Goal: Task Accomplishment & Management: Use online tool/utility

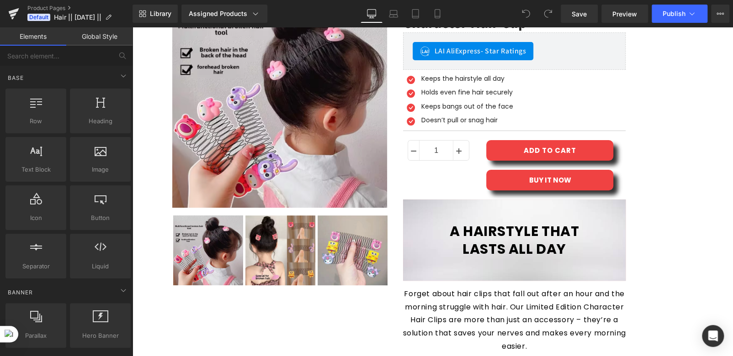
scroll to position [46, 0]
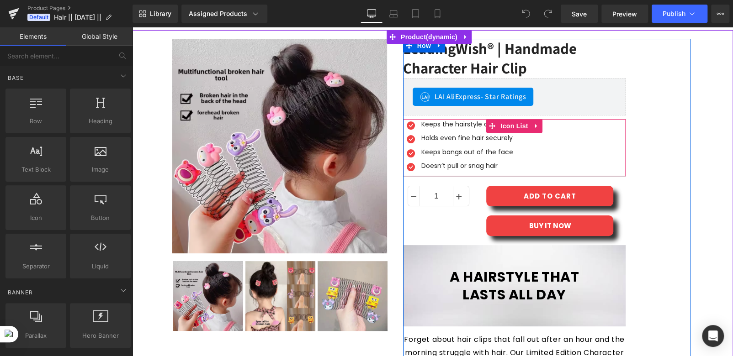
click at [521, 151] on div "Icon Keeps the hairstyle all day Text Block Icon Holds even fine hair securely …" at bounding box center [514, 147] width 223 height 55
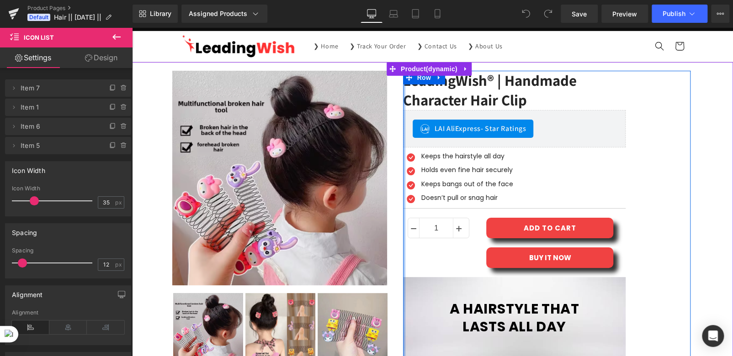
scroll to position [0, 0]
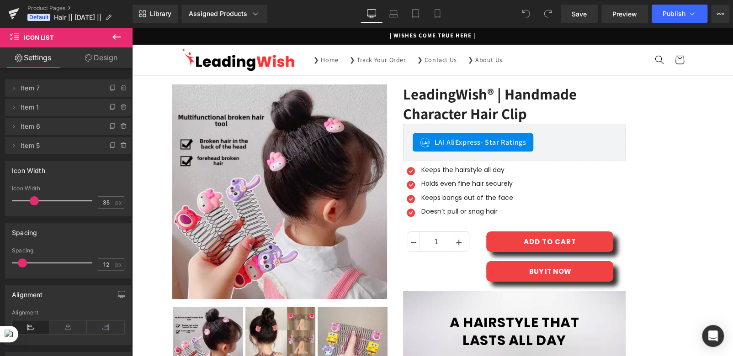
click at [115, 35] on icon at bounding box center [116, 36] width 8 height 5
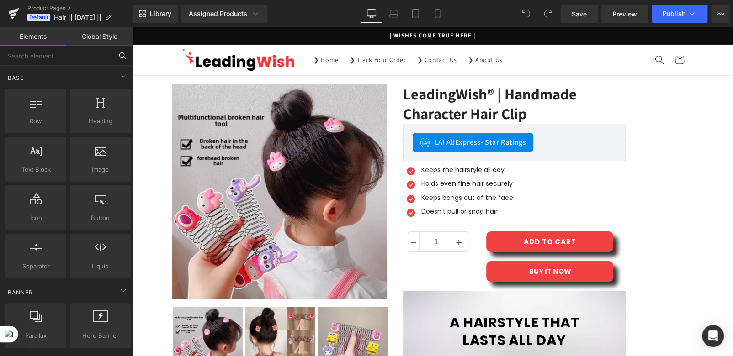
click at [48, 56] on input "text" at bounding box center [56, 56] width 112 height 20
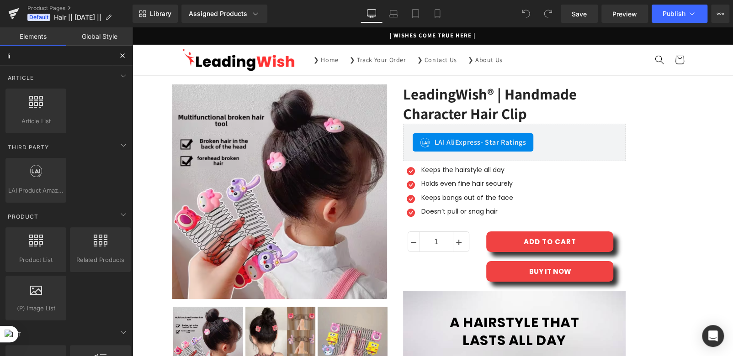
type input "liq"
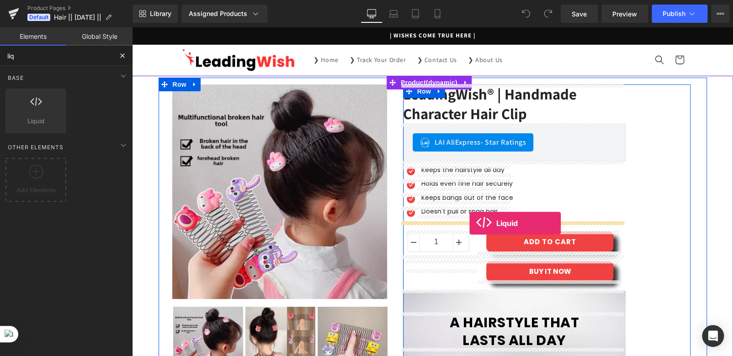
drag, startPoint x: 166, startPoint y: 134, endPoint x: 469, endPoint y: 223, distance: 316.0
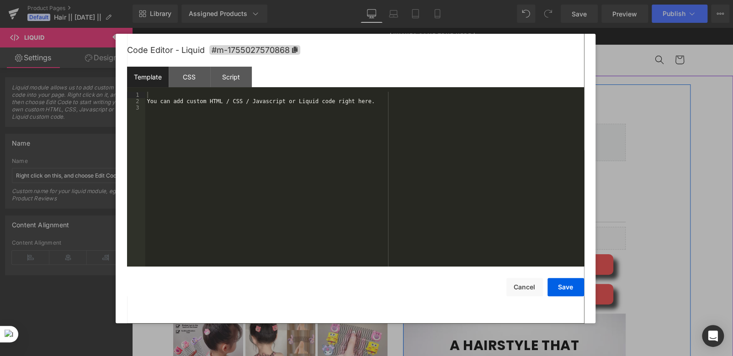
click at [525, 236] on div "Liquid" at bounding box center [514, 238] width 223 height 23
click at [238, 101] on div "You can add custom HTML / CSS / Javascript or Liquid code right here." at bounding box center [364, 186] width 439 height 188
click at [561, 286] on button "Save" at bounding box center [565, 287] width 37 height 18
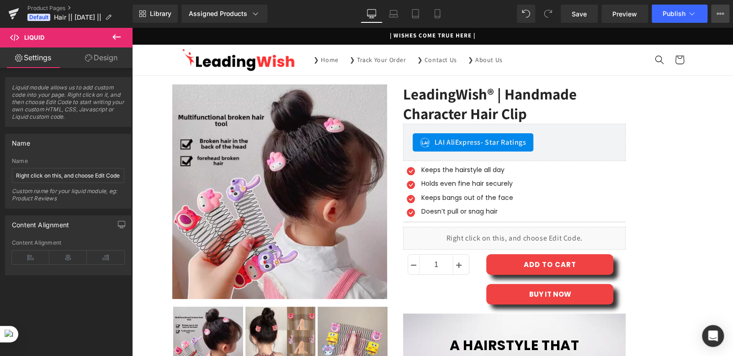
click at [716, 14] on button "Upgrade Plan View Live Page View with current Template Save Template to Library…" at bounding box center [720, 14] width 18 height 18
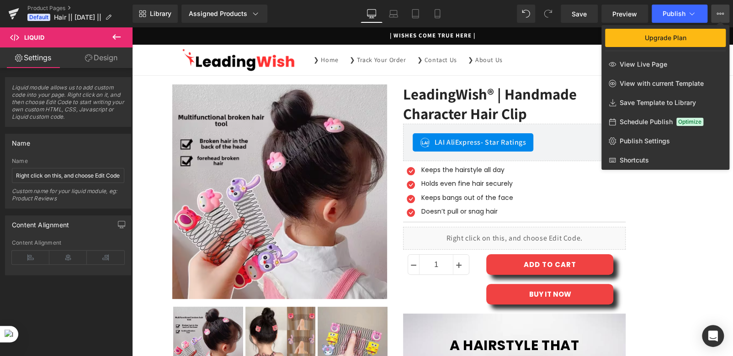
click at [567, 40] on div at bounding box center [432, 191] width 601 height 329
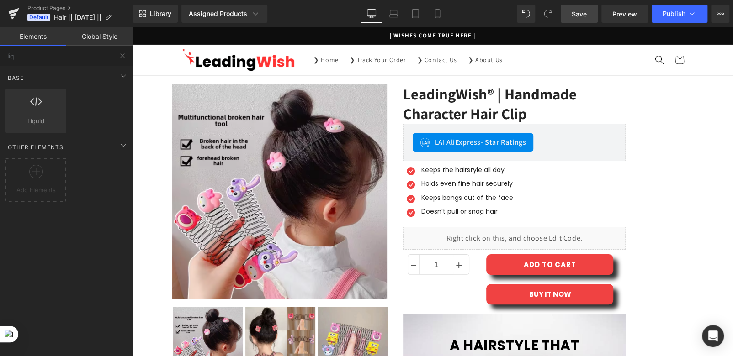
drag, startPoint x: 586, startPoint y: 14, endPoint x: 488, endPoint y: 11, distance: 97.8
click at [586, 14] on span "Save" at bounding box center [579, 14] width 15 height 10
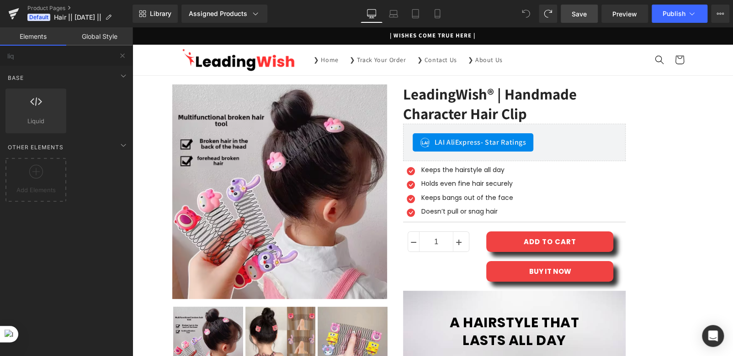
click at [522, 14] on icon at bounding box center [526, 14] width 8 height 8
click at [495, 16] on div "Library Assigned Products Preview for Default Template LeadingWish® | Handmade …" at bounding box center [433, 14] width 601 height 18
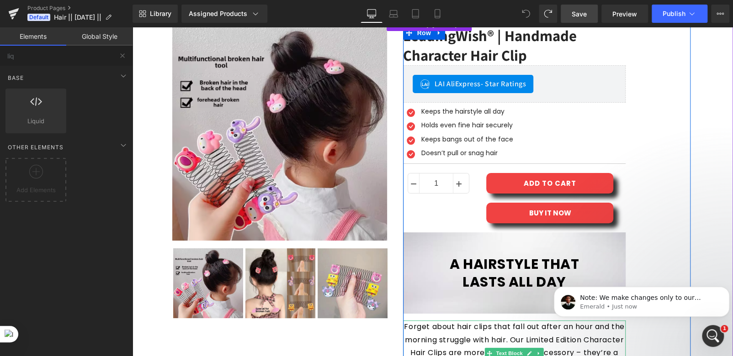
scroll to position [46, 0]
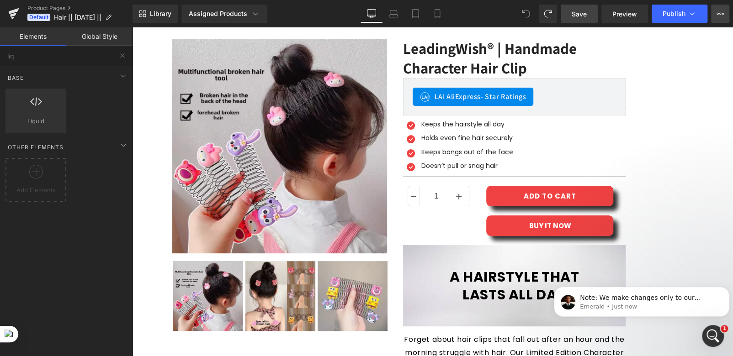
click at [713, 13] on button "Upgrade Plan View Live Page View with current Template Save Template to Library…" at bounding box center [720, 14] width 18 height 18
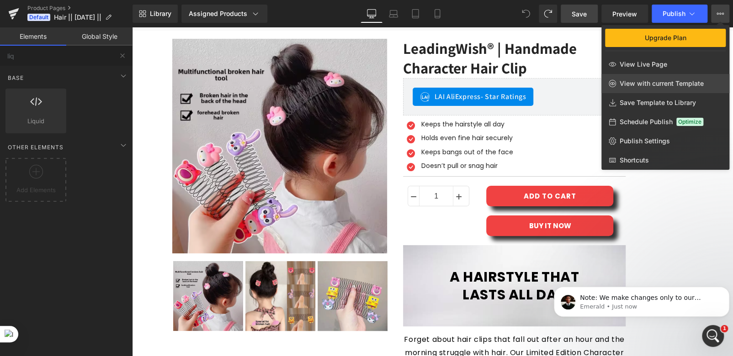
click at [637, 80] on span "View with current Template" at bounding box center [662, 84] width 84 height 8
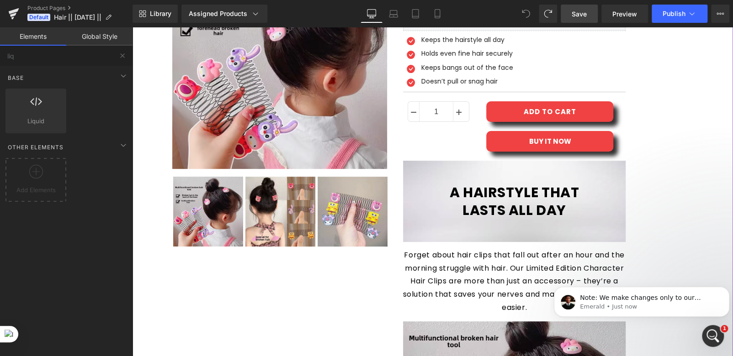
scroll to position [91, 0]
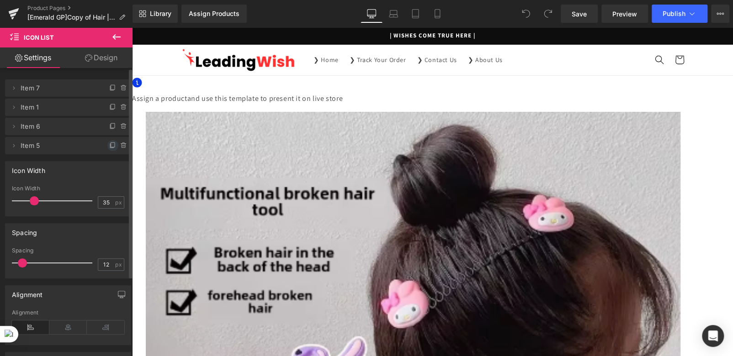
click at [109, 147] on icon at bounding box center [112, 145] width 7 height 7
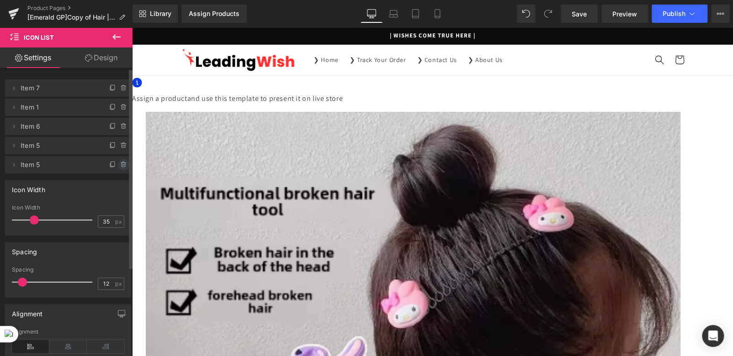
click at [122, 166] on icon at bounding box center [124, 165] width 4 height 4
click at [111, 169] on button "Delete" at bounding box center [114, 165] width 29 height 12
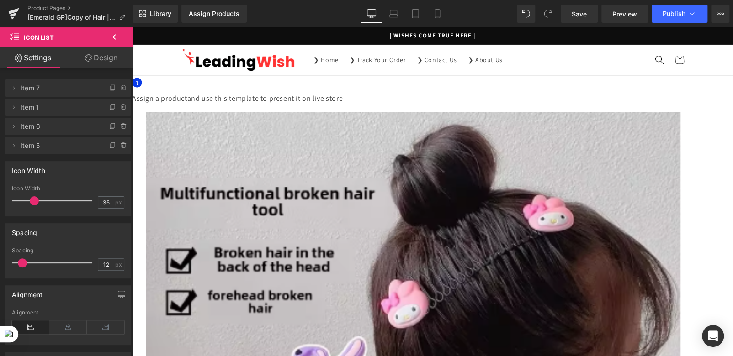
click at [132, 27] on span "Icon List" at bounding box center [132, 27] width 0 height 0
click at [115, 33] on icon at bounding box center [116, 37] width 11 height 11
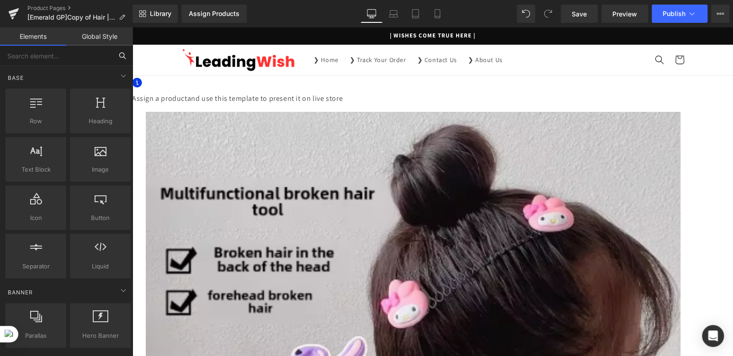
click at [58, 55] on input "text" at bounding box center [56, 56] width 112 height 20
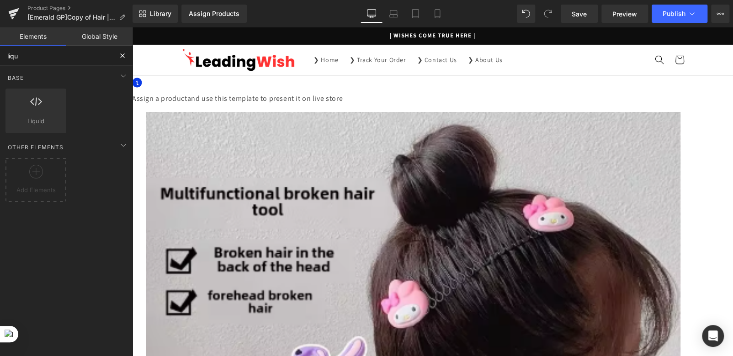
type input "liqui"
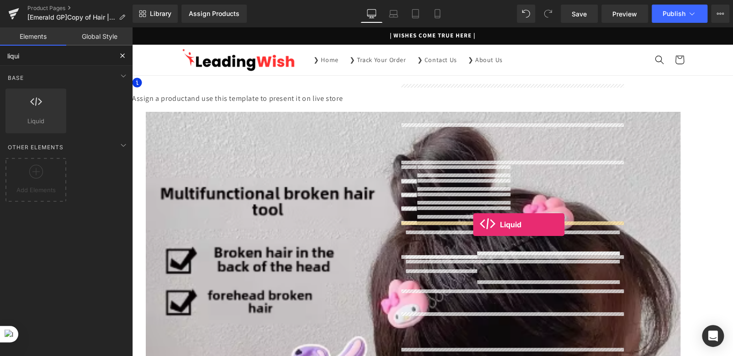
drag, startPoint x: 168, startPoint y: 141, endPoint x: 473, endPoint y: 225, distance: 316.5
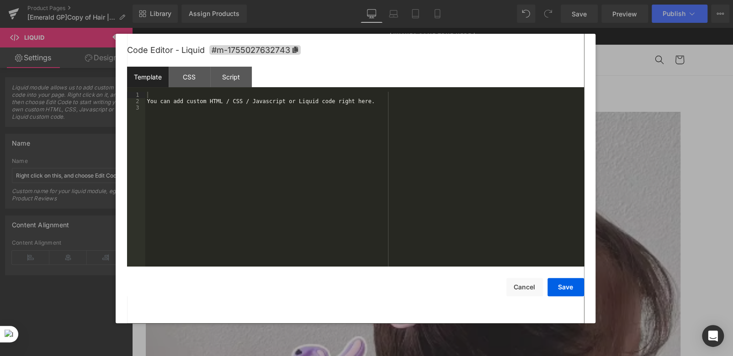
drag, startPoint x: 523, startPoint y: 236, endPoint x: 656, endPoint y: 264, distance: 135.3
click at [249, 106] on div "You can add custom HTML / CSS / Javascript or Liquid code right here." at bounding box center [364, 186] width 439 height 188
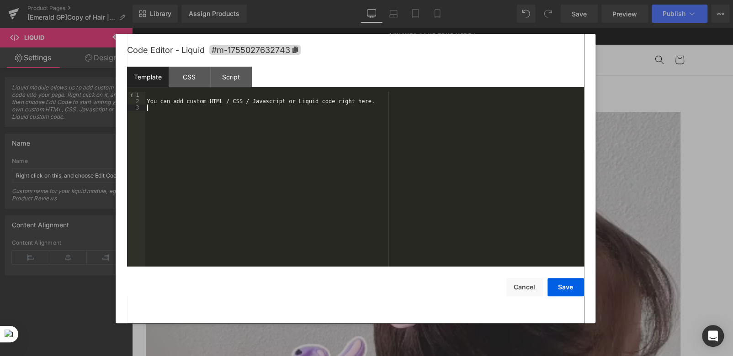
click at [249, 106] on div "You can add custom HTML / CSS / Javascript or Liquid code right here." at bounding box center [364, 186] width 439 height 188
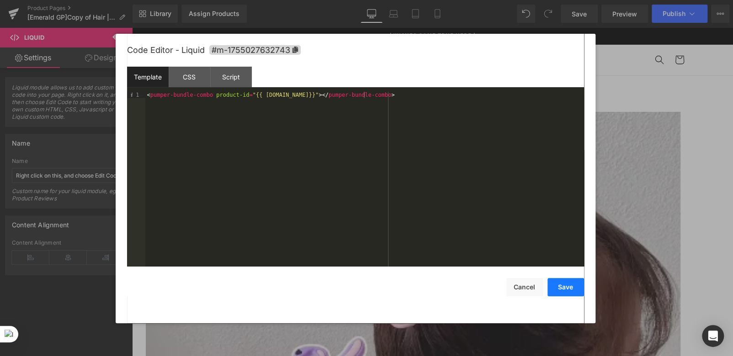
click at [563, 288] on button "Save" at bounding box center [565, 287] width 37 height 18
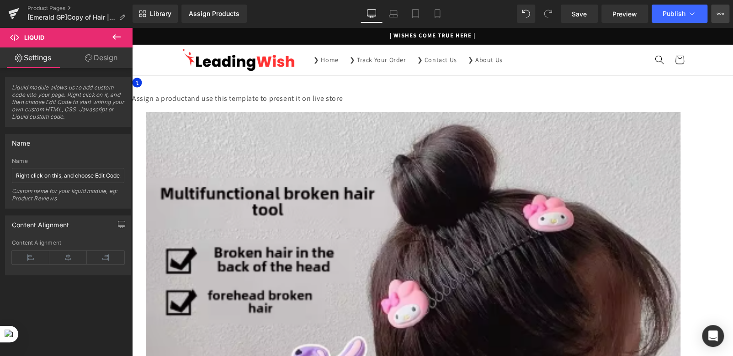
click at [715, 11] on button "Upgrade Plan View Live Page View with current Template Save Template to Library…" at bounding box center [720, 14] width 18 height 18
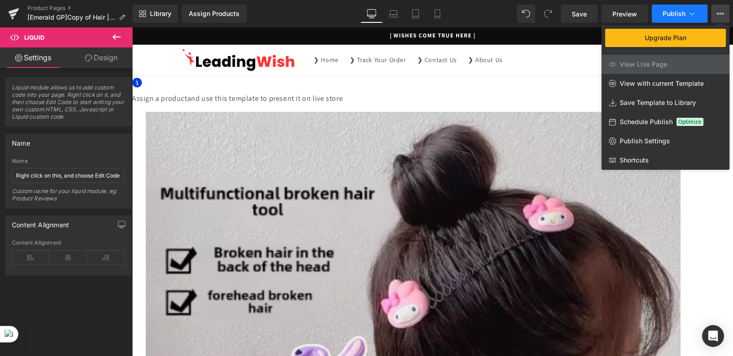
click at [661, 11] on button "Publish" at bounding box center [680, 14] width 56 height 18
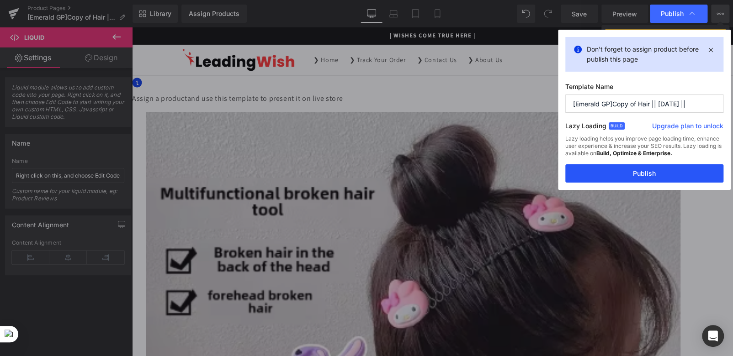
click at [639, 175] on button "Publish" at bounding box center [644, 174] width 158 height 18
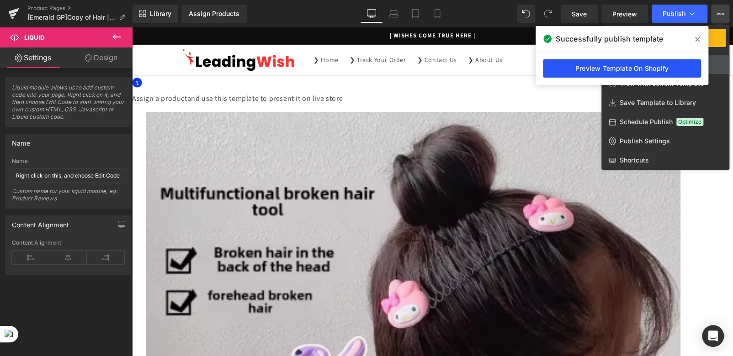
click at [603, 67] on link "Preview Template On Shopify" at bounding box center [622, 68] width 158 height 18
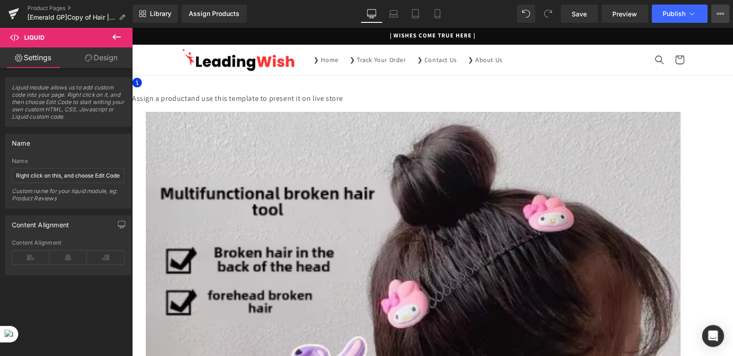
click at [721, 13] on icon at bounding box center [720, 13] width 7 height 7
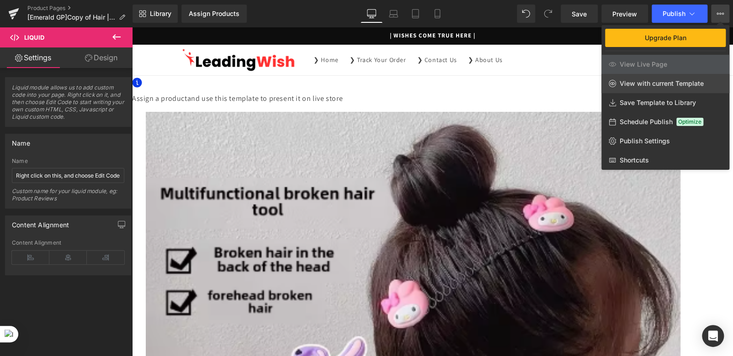
click at [644, 81] on span "View with current Template" at bounding box center [662, 84] width 84 height 8
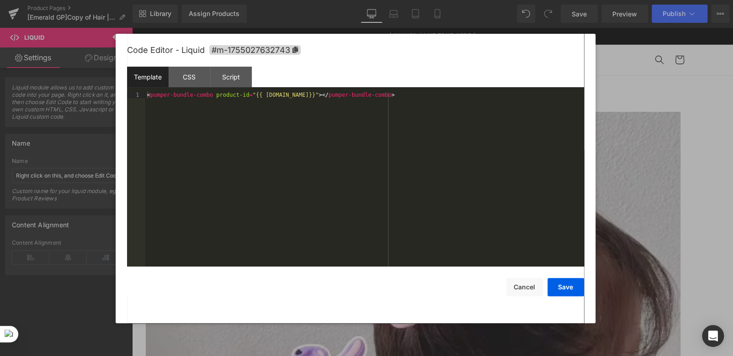
click at [132, 27] on icon at bounding box center [132, 27] width 0 height 0
click at [190, 78] on div "CSS" at bounding box center [190, 77] width 42 height 21
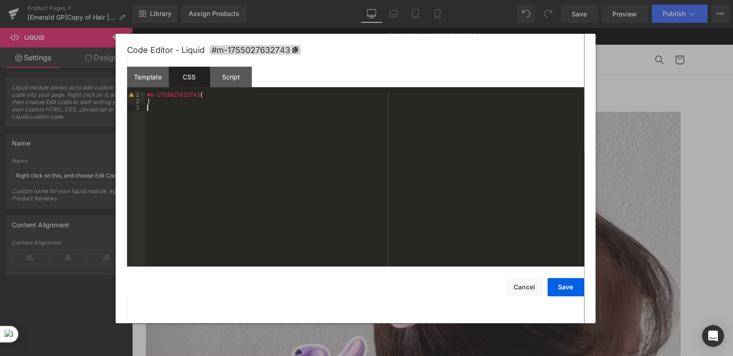
click at [181, 106] on div "#m-1755027632743 { }" at bounding box center [364, 186] width 439 height 188
click at [168, 102] on div "#m-1755027632743 { }" at bounding box center [364, 186] width 439 height 188
click at [619, 128] on div at bounding box center [366, 178] width 733 height 356
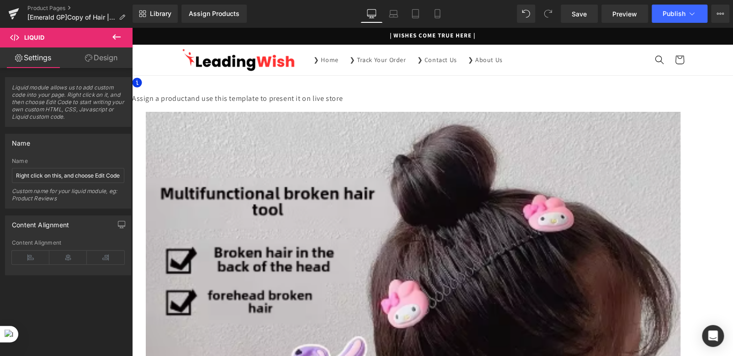
click at [98, 56] on link "Design" at bounding box center [101, 58] width 66 height 21
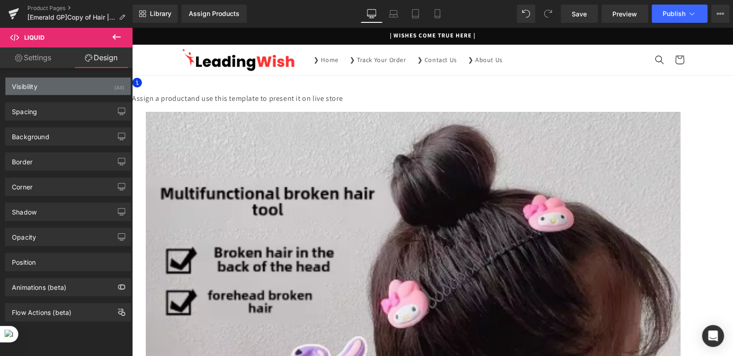
click at [44, 85] on div "Visibility (All)" at bounding box center [67, 86] width 125 height 17
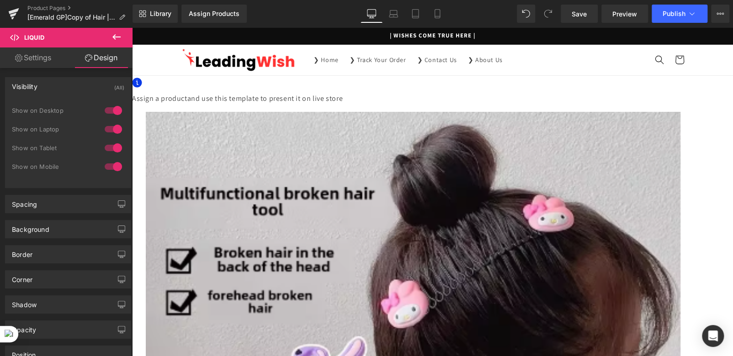
click at [44, 85] on div "Visibility (All)" at bounding box center [67, 86] width 125 height 17
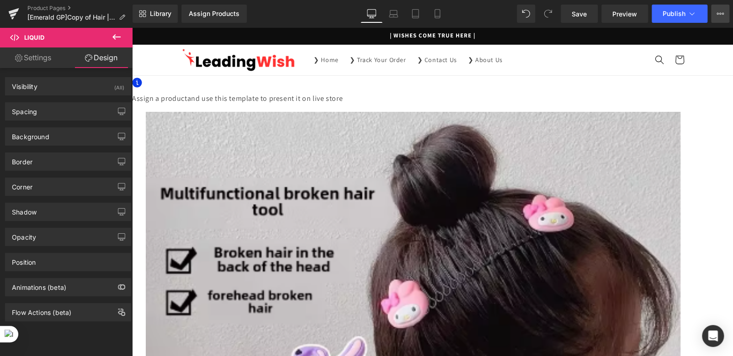
click at [715, 11] on button "Upgrade Plan View Live Page View with current Template Save Template to Library…" at bounding box center [720, 14] width 18 height 18
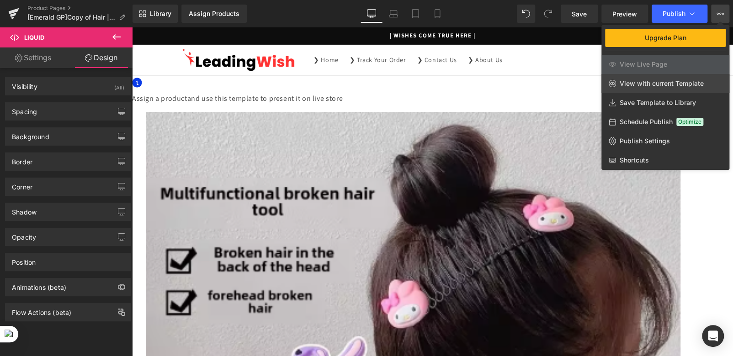
click at [622, 83] on span "View with current Template" at bounding box center [662, 84] width 84 height 8
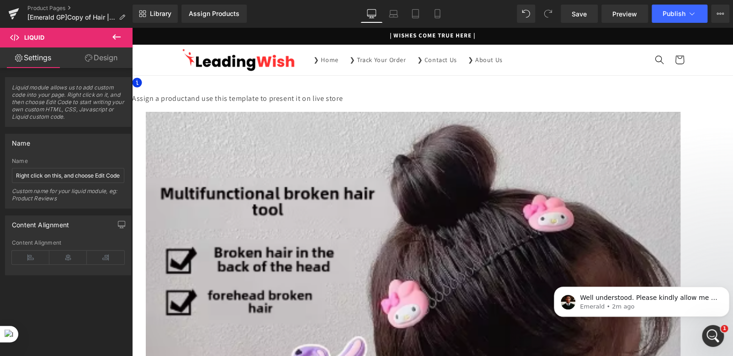
scroll to position [46, 0]
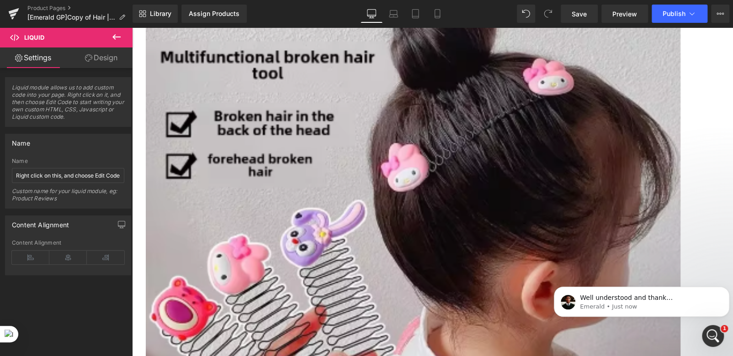
scroll to position [0, 0]
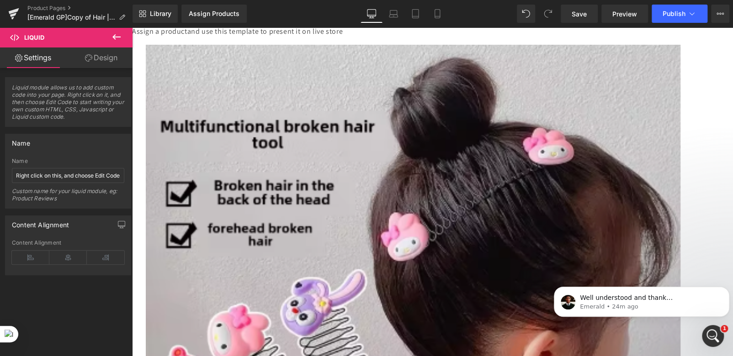
scroll to position [46, 0]
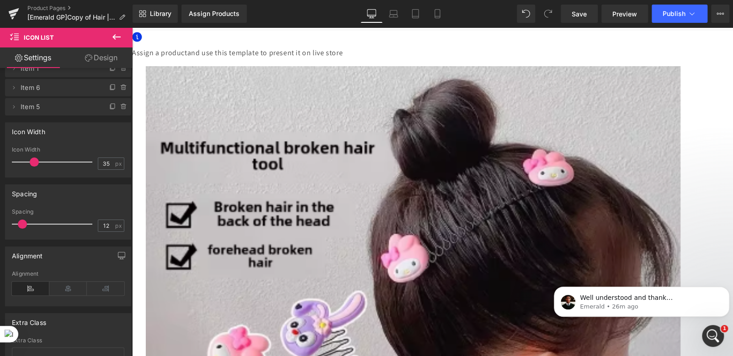
scroll to position [18, 0]
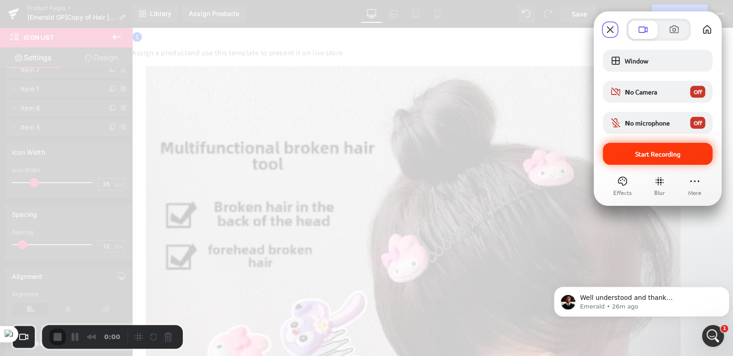
click at [635, 151] on span "Start Recording" at bounding box center [657, 154] width 45 height 8
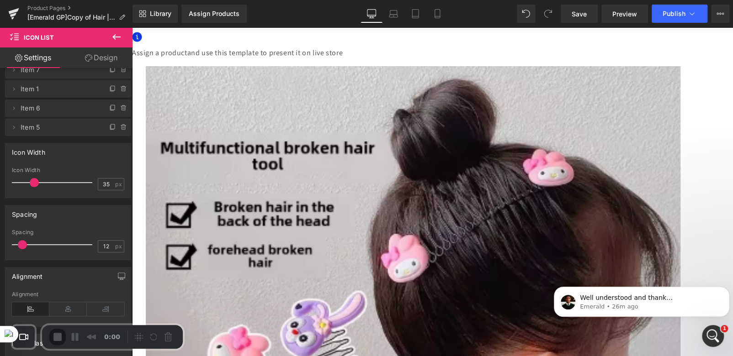
click at [109, 125] on icon at bounding box center [112, 127] width 7 height 7
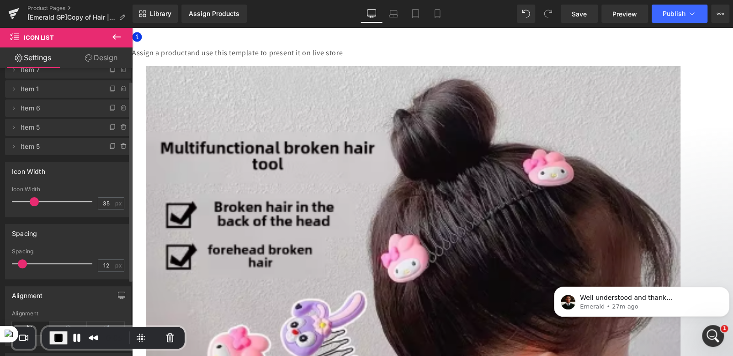
click at [132, 27] on icon at bounding box center [132, 27] width 0 height 0
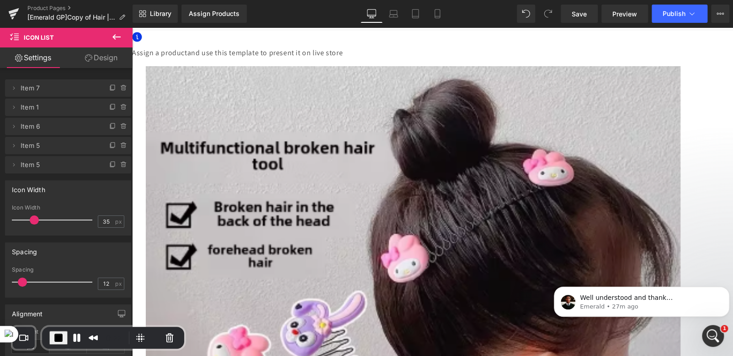
click at [109, 165] on icon at bounding box center [112, 164] width 7 height 7
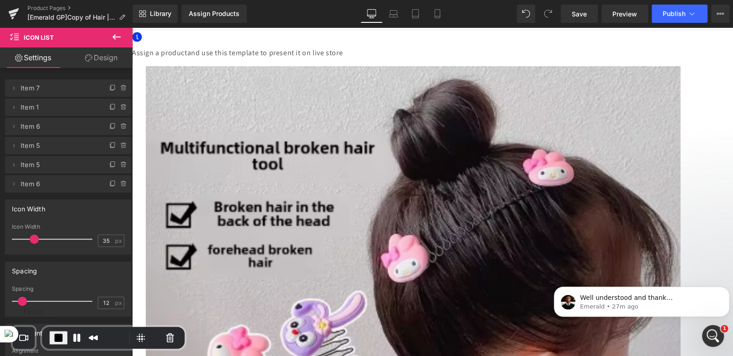
click at [60, 337] on span "End Recording" at bounding box center [58, 338] width 11 height 11
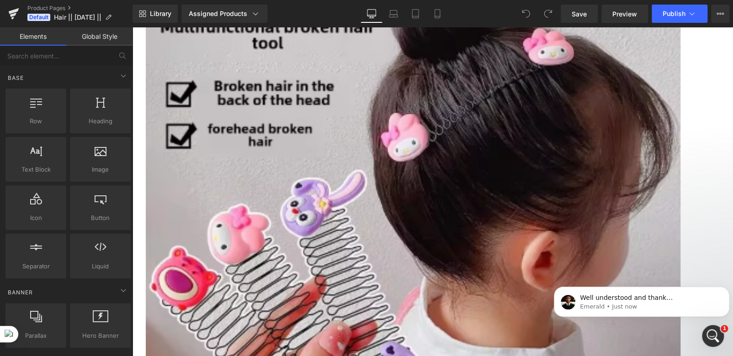
scroll to position [91, 0]
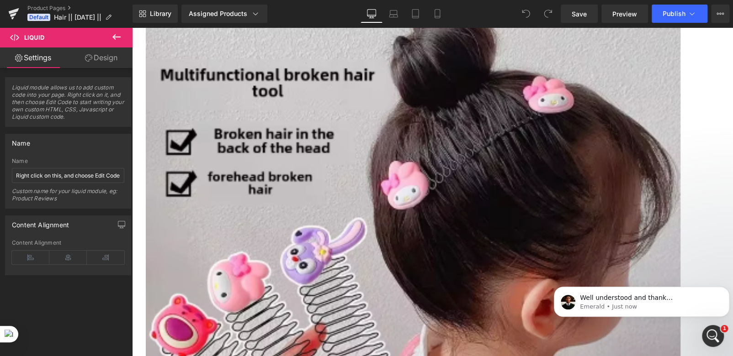
scroll to position [0, 0]
